Goal: Information Seeking & Learning: Learn about a topic

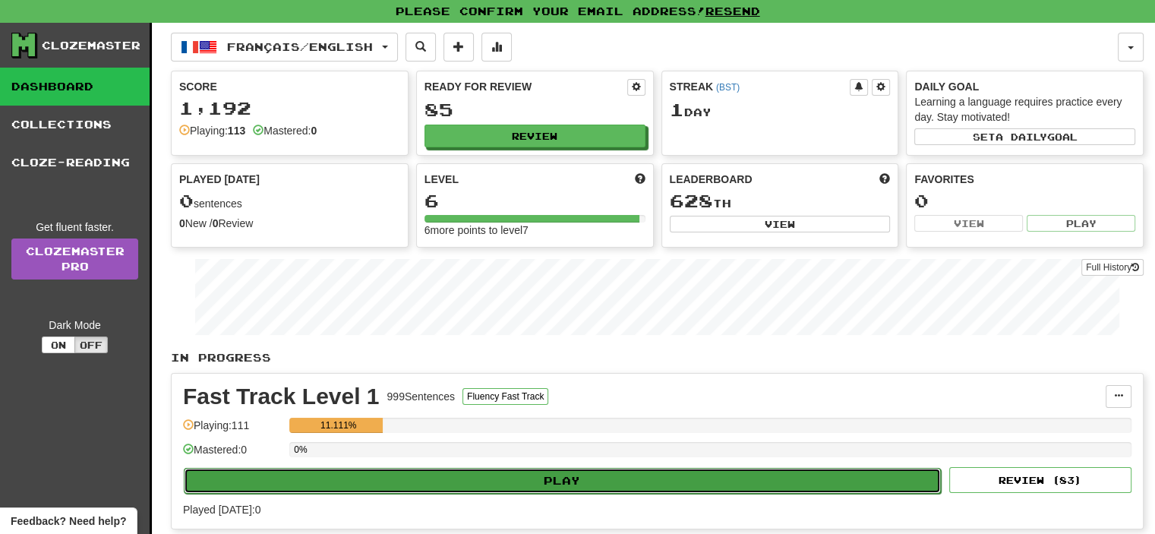
click at [454, 468] on button "Play" at bounding box center [562, 481] width 757 height 26
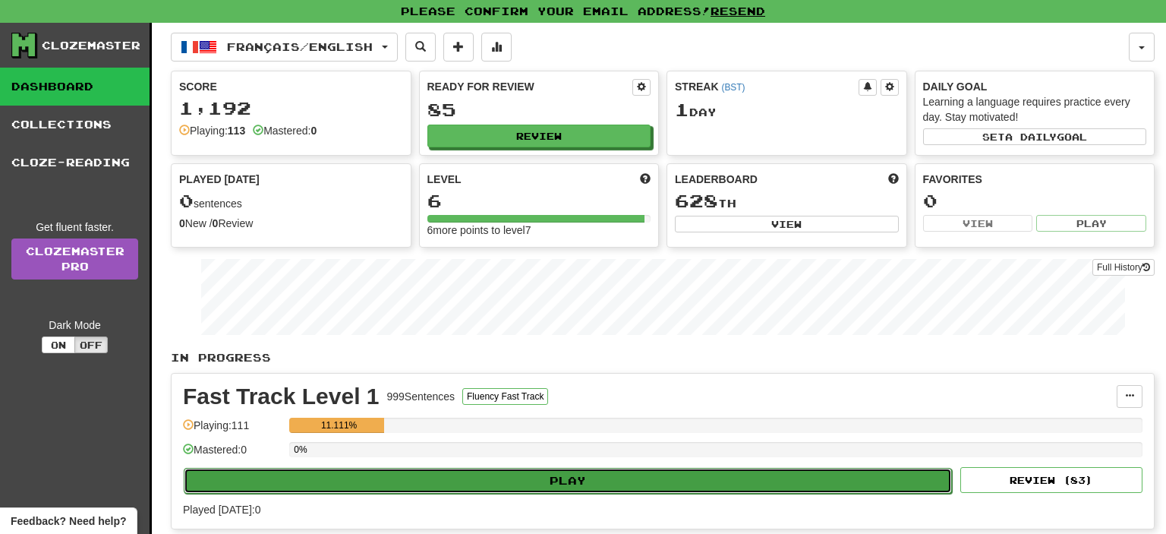
select select "**"
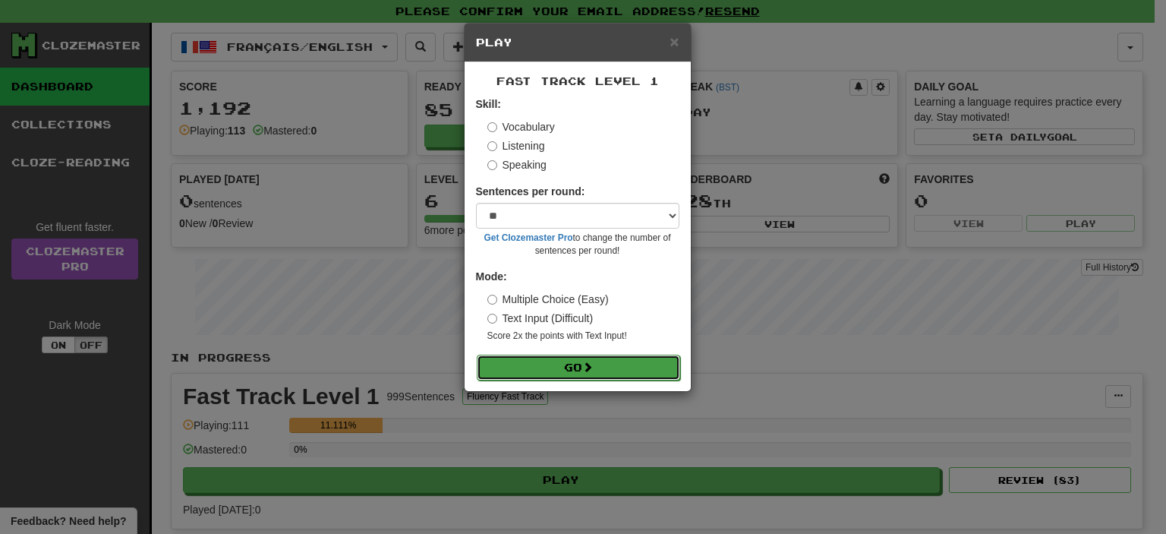
click at [551, 370] on button "Go" at bounding box center [578, 368] width 203 height 26
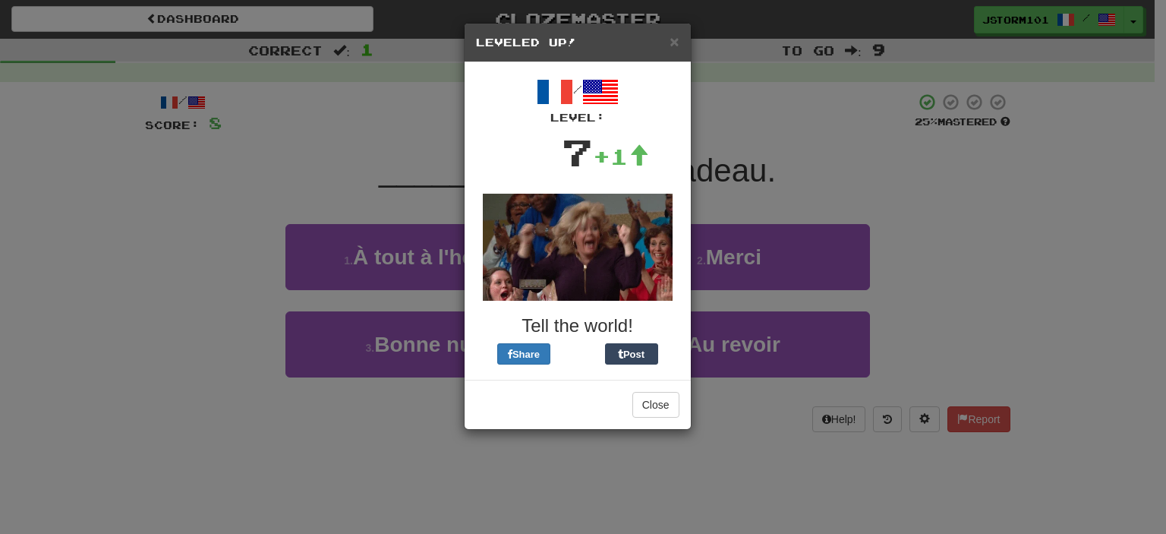
click at [647, 418] on div "Close" at bounding box center [578, 404] width 226 height 49
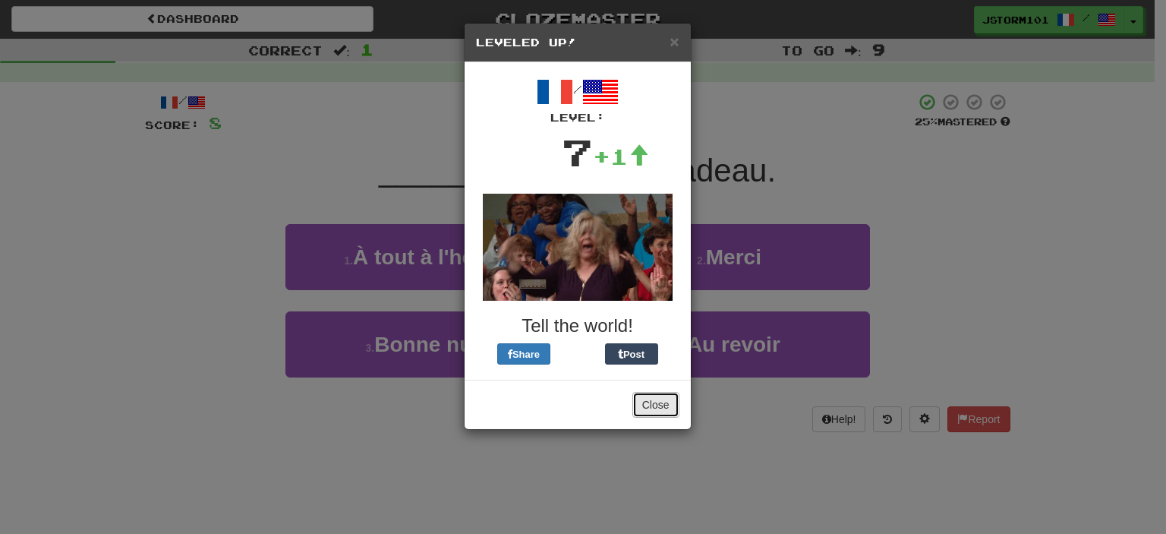
click at [658, 406] on button "Close" at bounding box center [655, 405] width 47 height 26
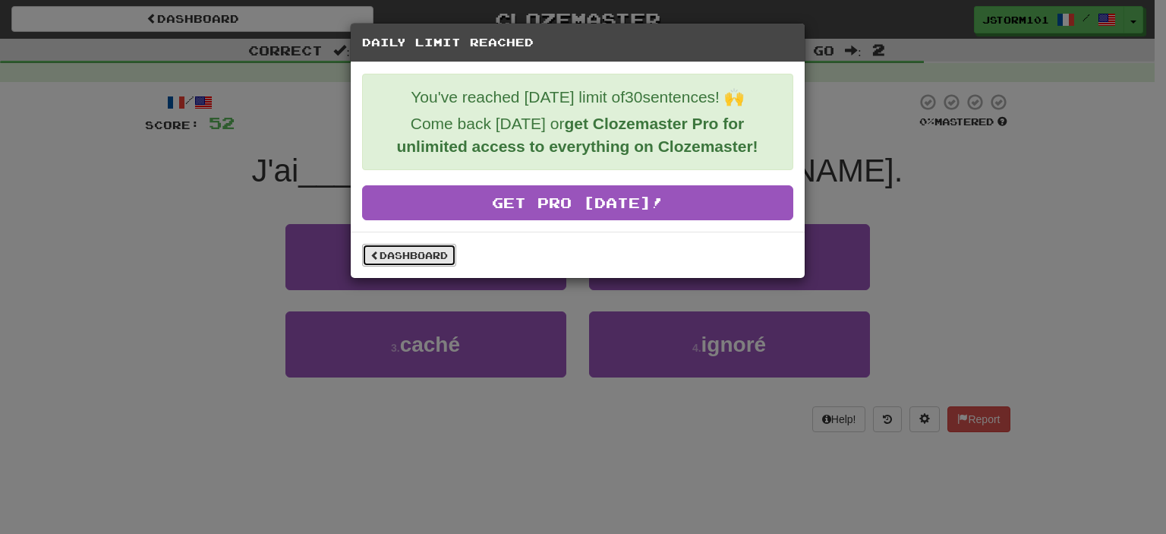
click at [390, 254] on link "Dashboard" at bounding box center [409, 255] width 94 height 23
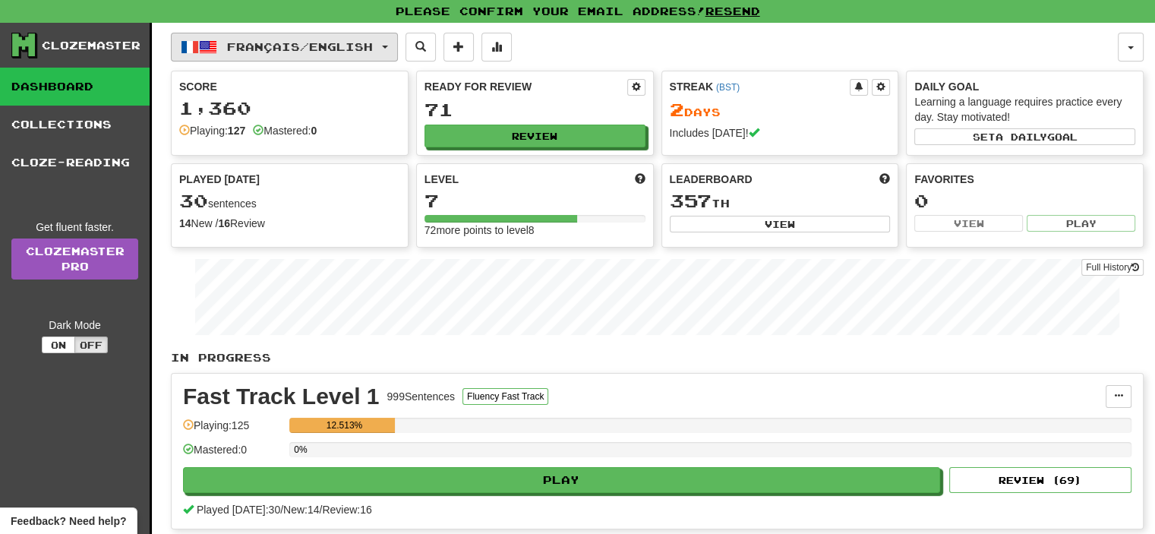
click at [306, 49] on span "Français / English" at bounding box center [300, 46] width 146 height 13
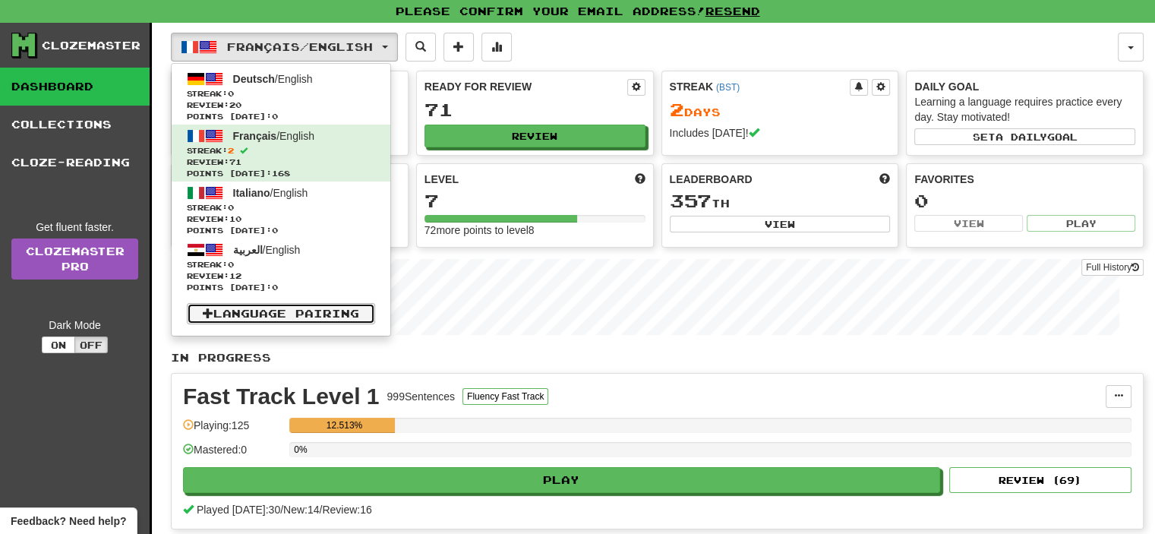
click at [295, 308] on link "Language Pairing" at bounding box center [281, 313] width 188 height 21
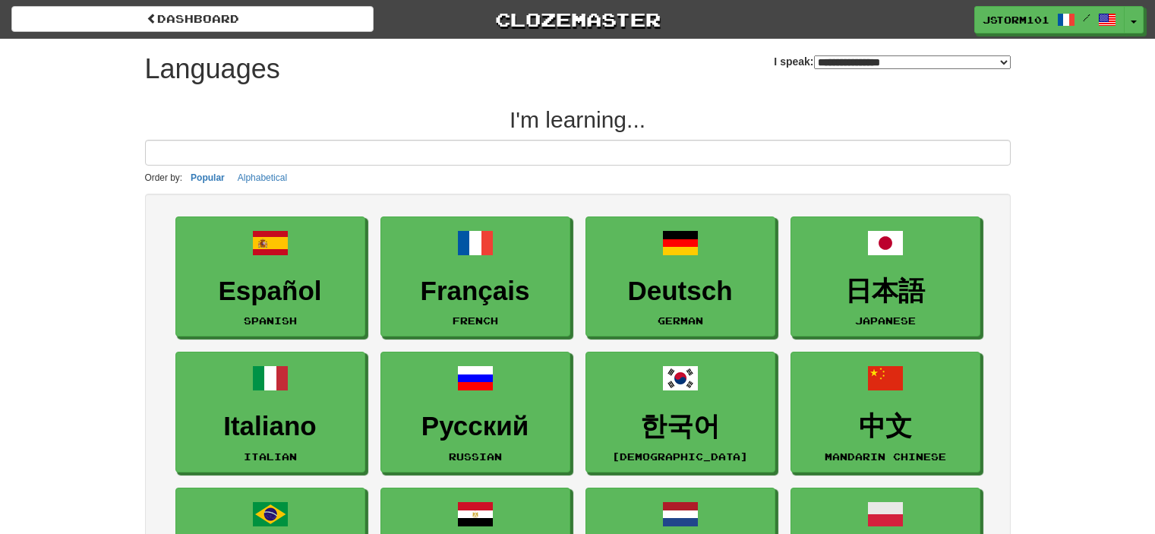
select select "*******"
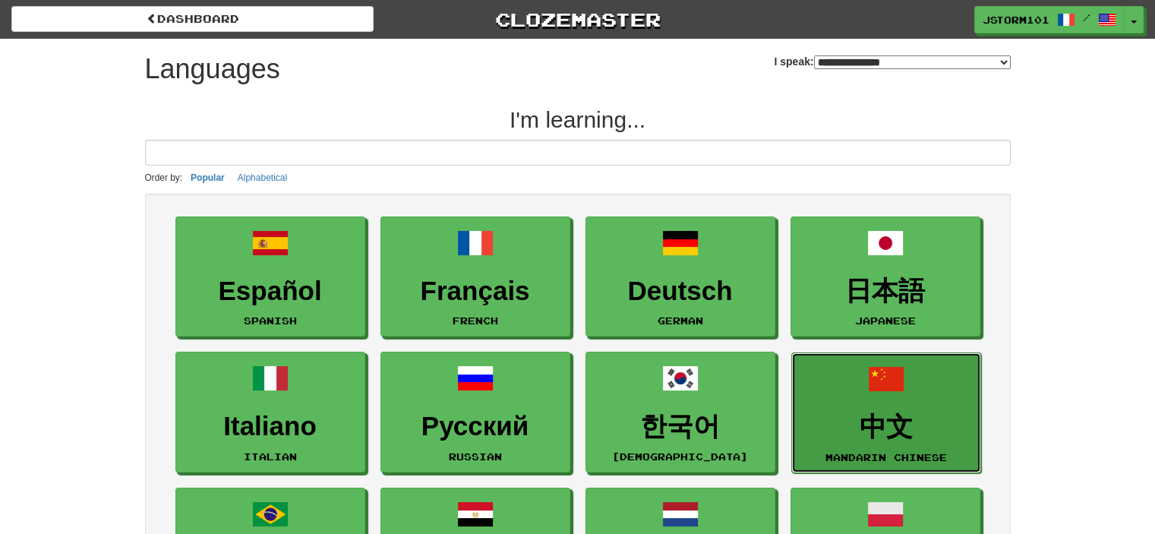
click at [915, 414] on h3 "中文" at bounding box center [886, 427] width 173 height 30
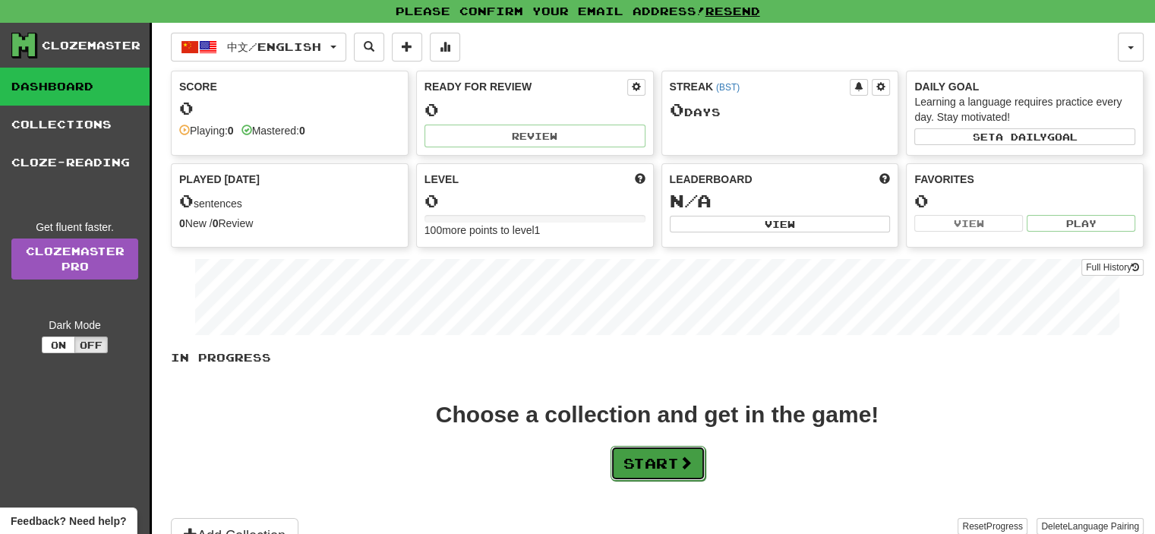
click at [686, 456] on span at bounding box center [686, 463] width 14 height 14
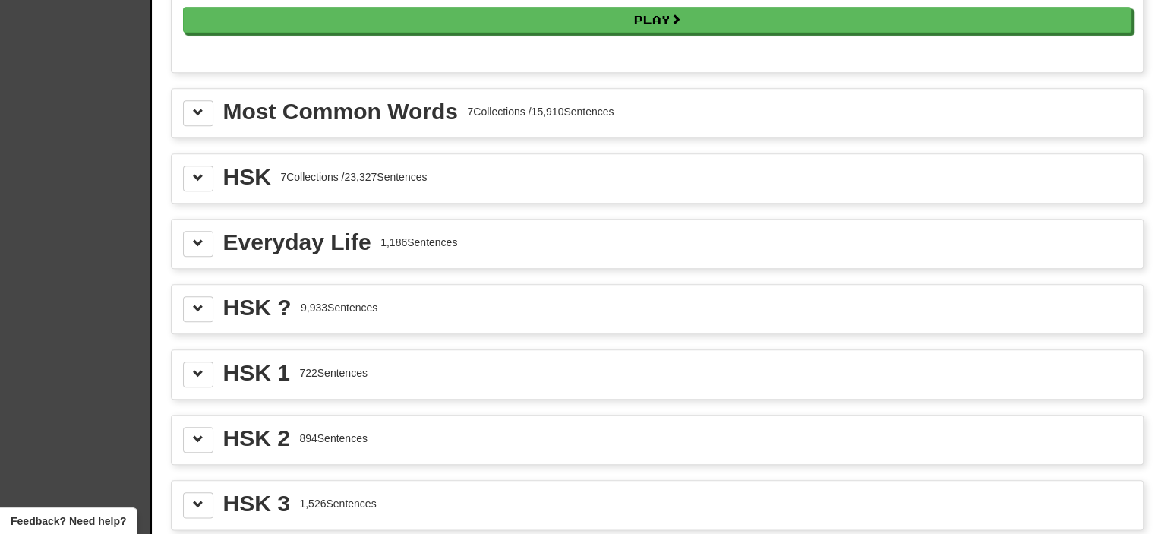
scroll to position [1657, 0]
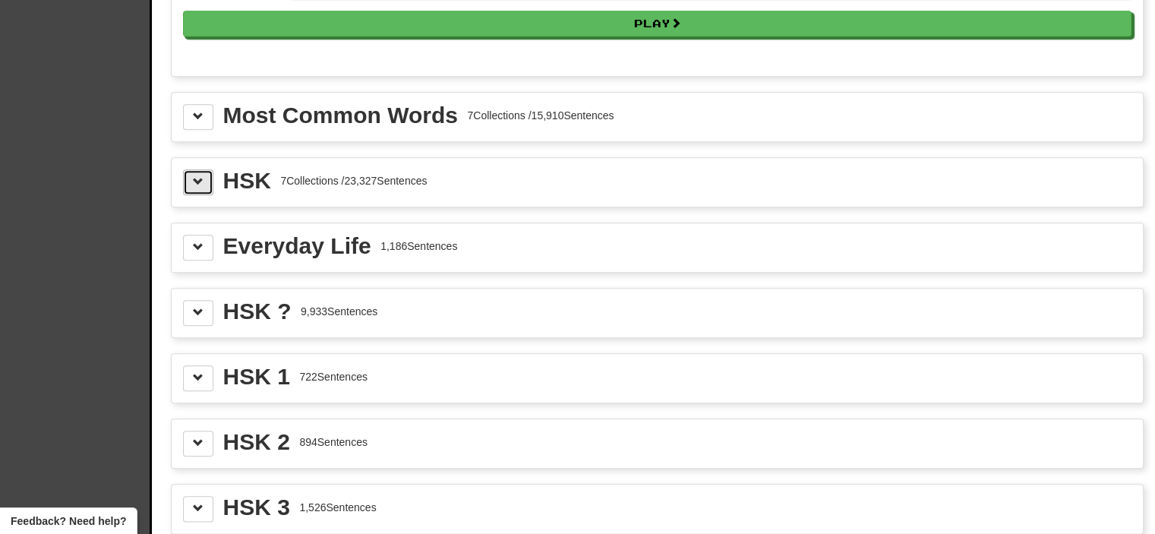
click at [200, 176] on span at bounding box center [198, 181] width 11 height 11
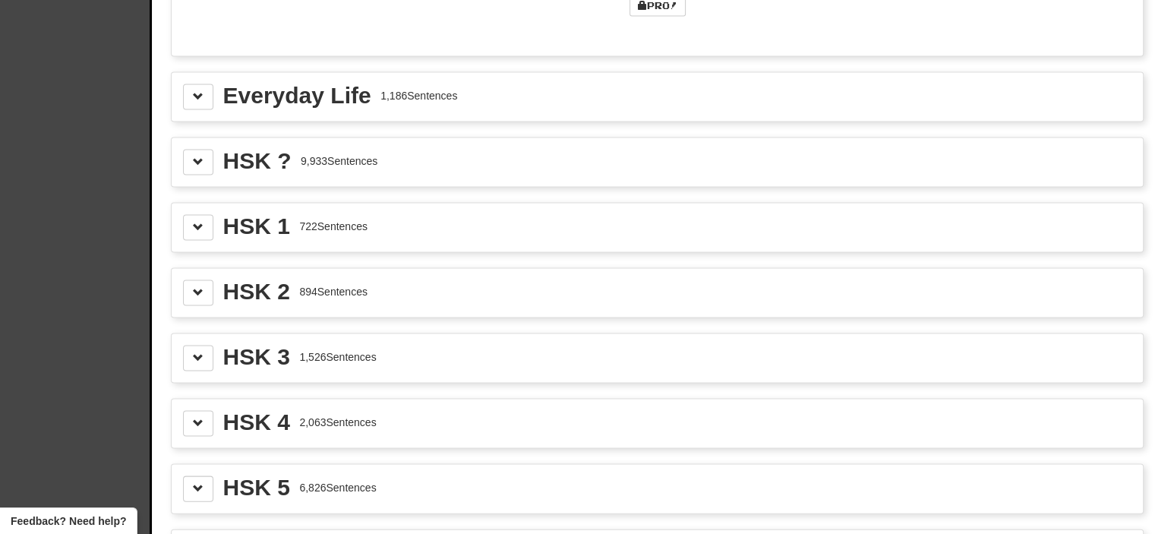
scroll to position [3134, 0]
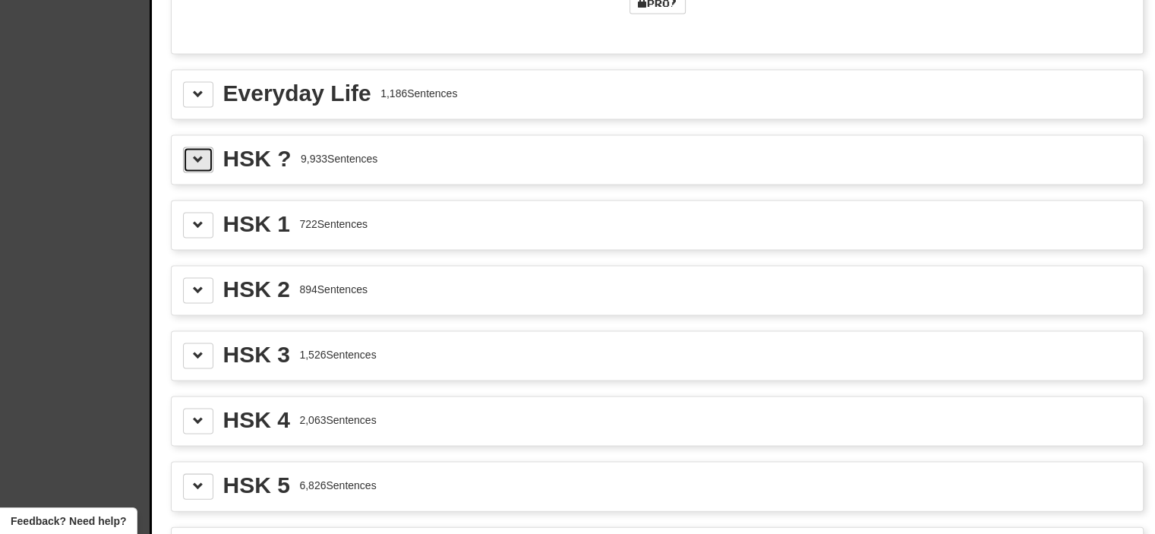
click at [205, 147] on button at bounding box center [198, 160] width 30 height 26
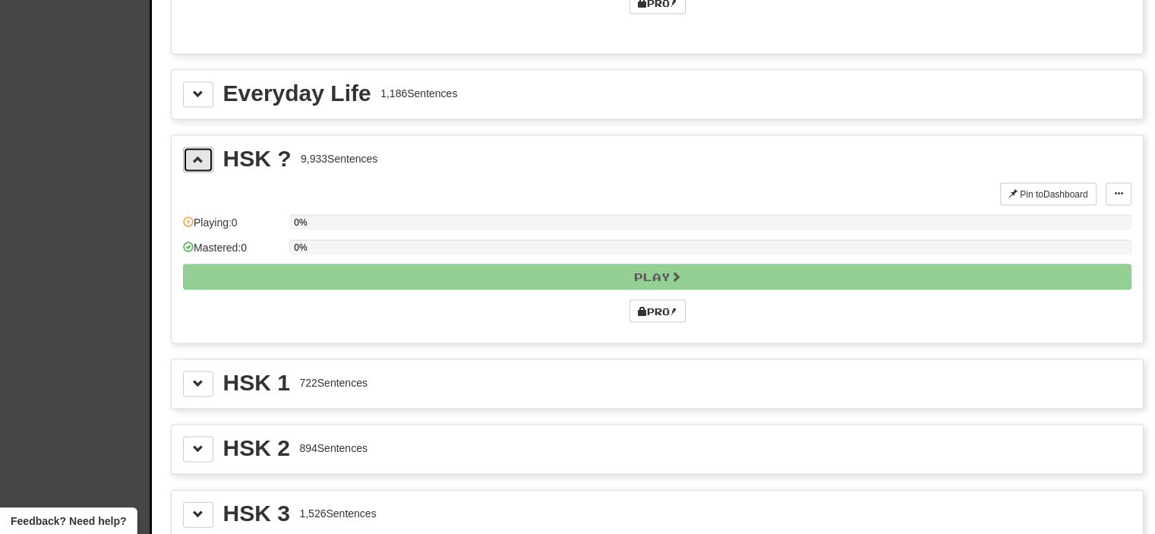
click at [205, 147] on button at bounding box center [198, 160] width 30 height 26
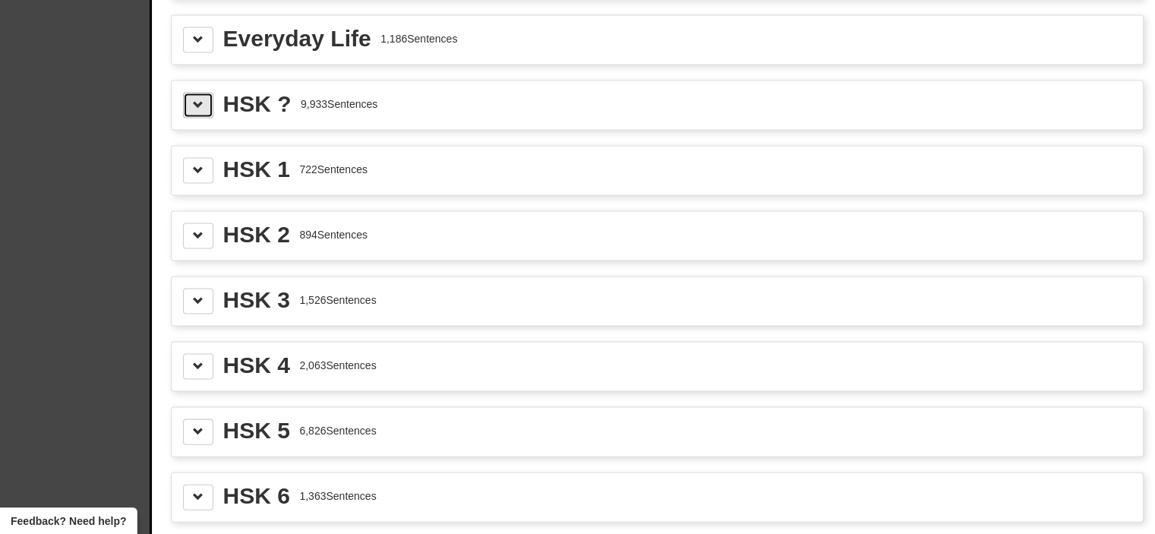
scroll to position [3186, 0]
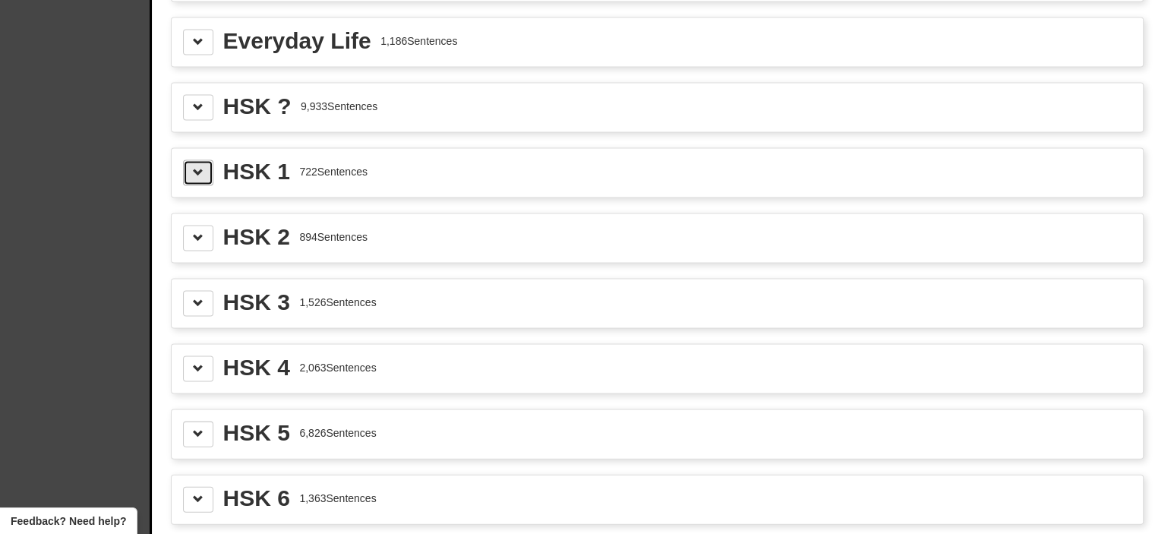
click at [195, 167] on span at bounding box center [198, 172] width 11 height 11
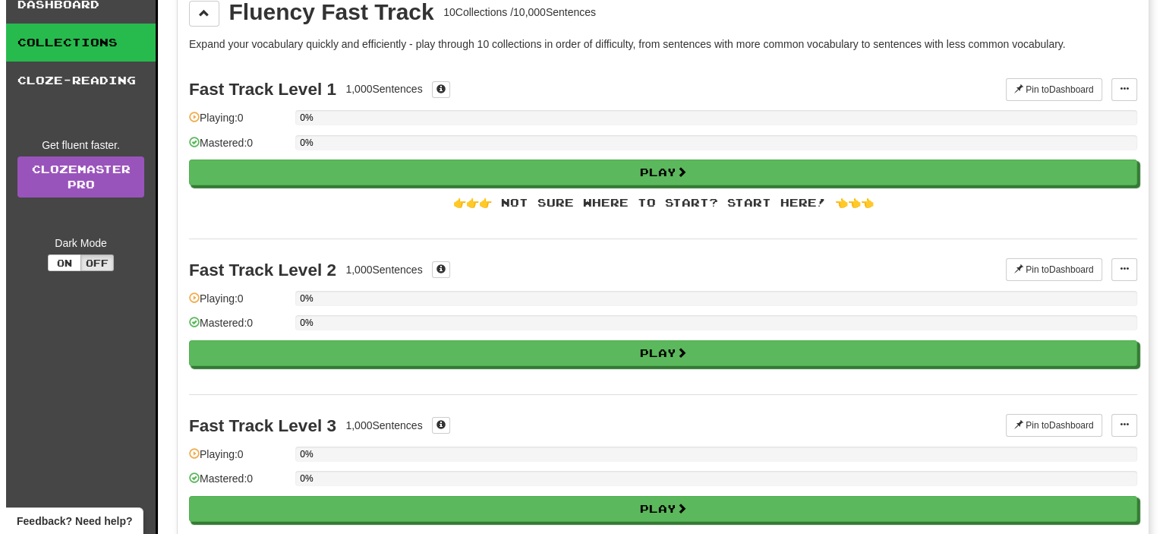
scroll to position [0, 0]
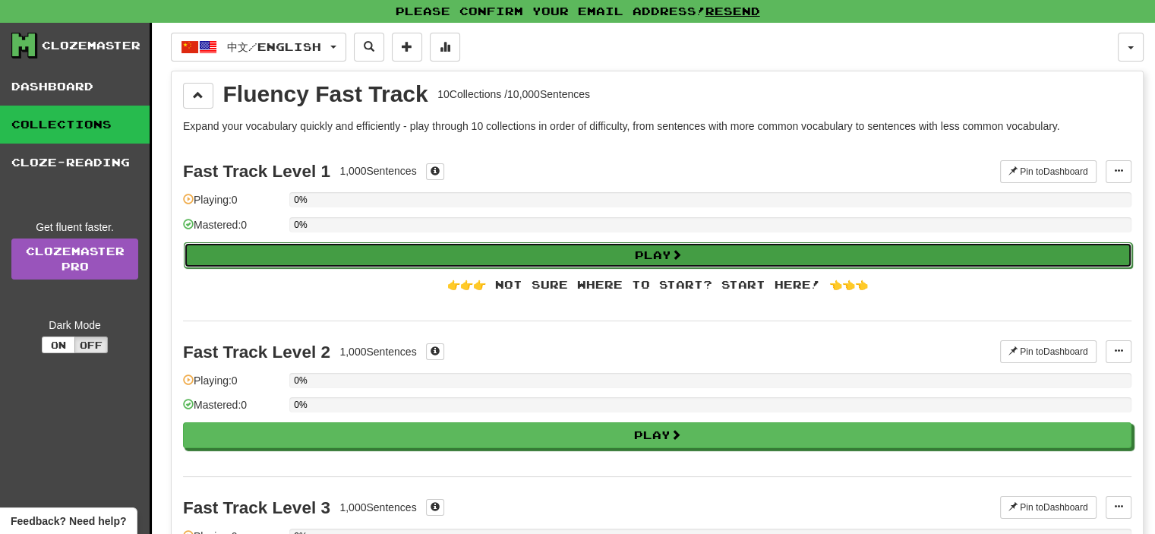
click at [577, 251] on button "Play" at bounding box center [658, 255] width 948 height 26
select select "**"
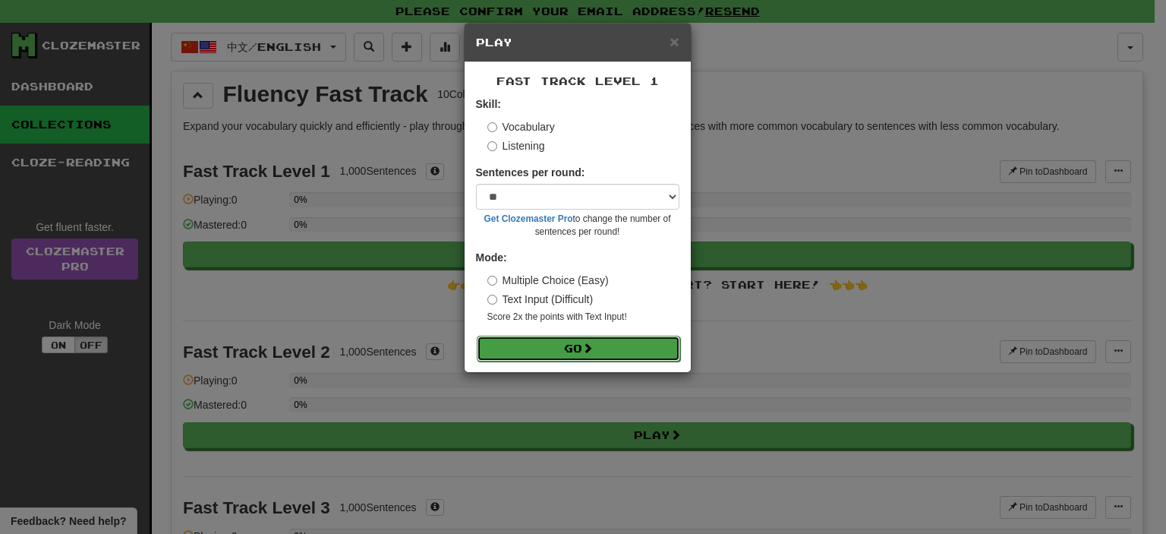
click at [563, 349] on button "Go" at bounding box center [578, 349] width 203 height 26
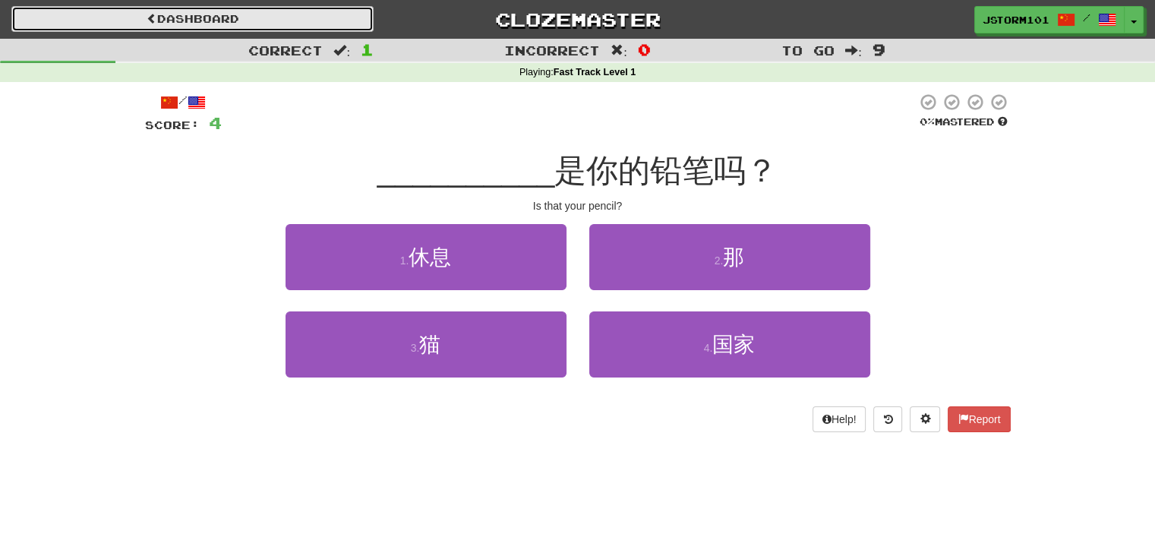
click at [165, 24] on link "Dashboard" at bounding box center [192, 19] width 362 height 26
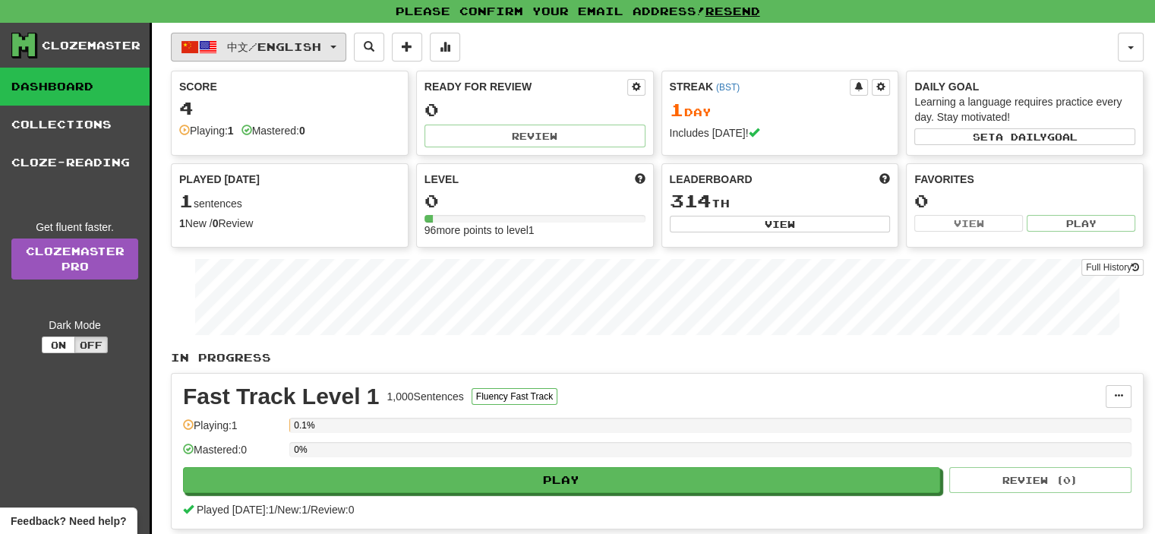
click at [238, 36] on button "中文 / English" at bounding box center [258, 47] width 175 height 29
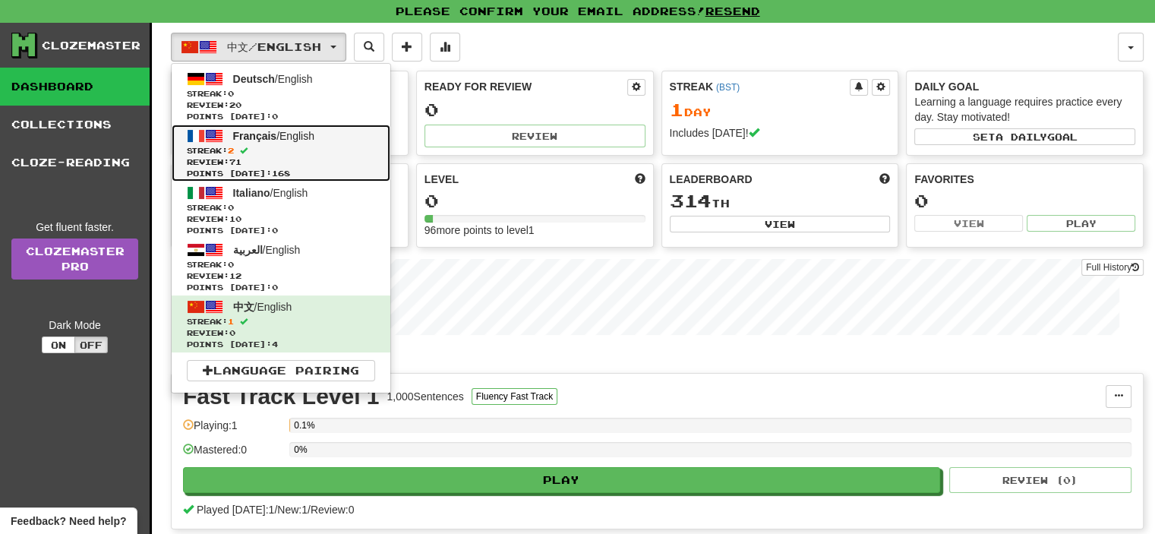
click at [317, 161] on span "Review: 71" at bounding box center [281, 161] width 188 height 11
